Goal: Task Accomplishment & Management: Complete application form

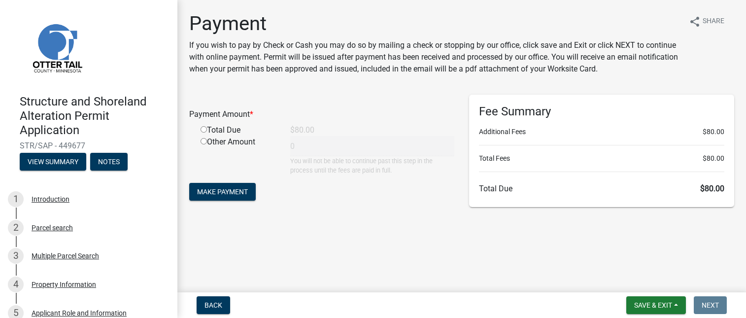
click at [204, 129] on input "radio" at bounding box center [203, 129] width 6 height 6
radio input "true"
type input "80"
click at [225, 194] on span "Make Payment" at bounding box center [222, 192] width 51 height 8
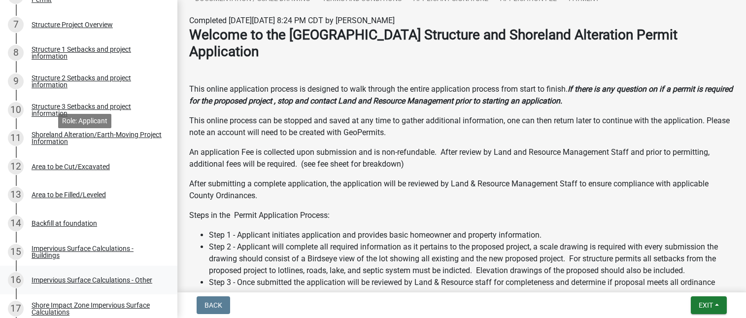
scroll to position [662, 0]
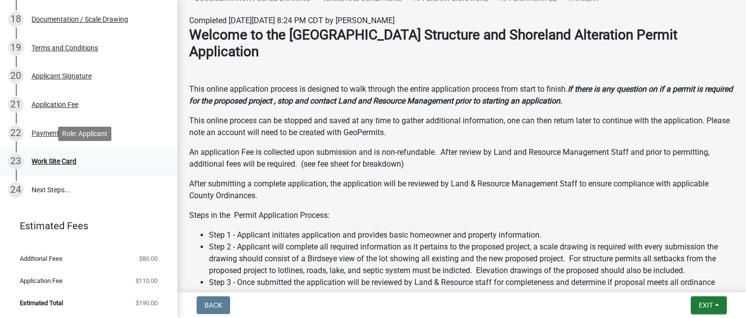
click at [62, 160] on div "Work Site Card" at bounding box center [54, 161] width 45 height 7
click at [147, 155] on div "23 Work Site Card" at bounding box center [85, 161] width 154 height 16
click at [65, 159] on div "Work Site Card" at bounding box center [54, 161] width 45 height 7
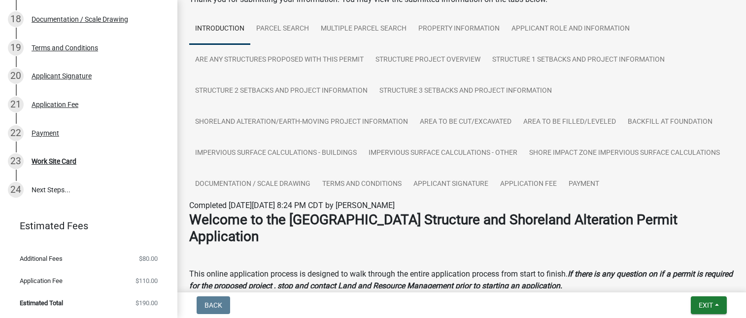
scroll to position [0, 0]
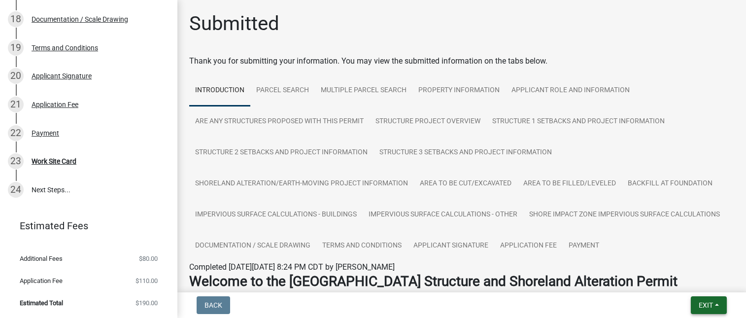
click at [719, 304] on button "Exit" at bounding box center [708, 305] width 36 height 18
click at [668, 257] on button "Save" at bounding box center [687, 256] width 79 height 24
click at [43, 161] on div "Work Site Card" at bounding box center [54, 161] width 45 height 7
click at [45, 131] on div "Payment" at bounding box center [46, 133] width 28 height 7
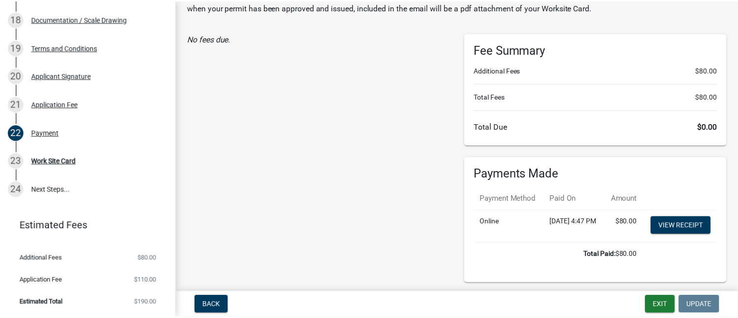
scroll to position [116, 0]
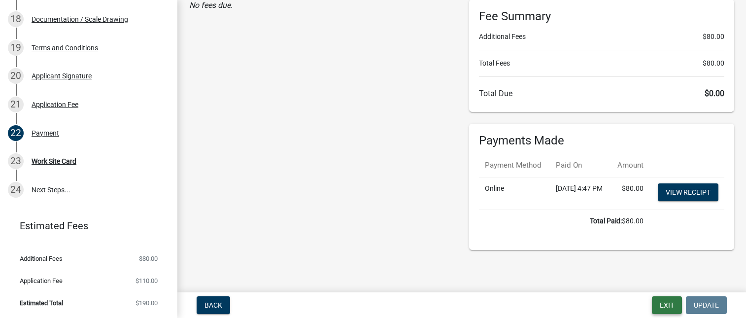
click at [667, 309] on button "Exit" at bounding box center [667, 305] width 30 height 18
